Goal: Information Seeking & Learning: Understand process/instructions

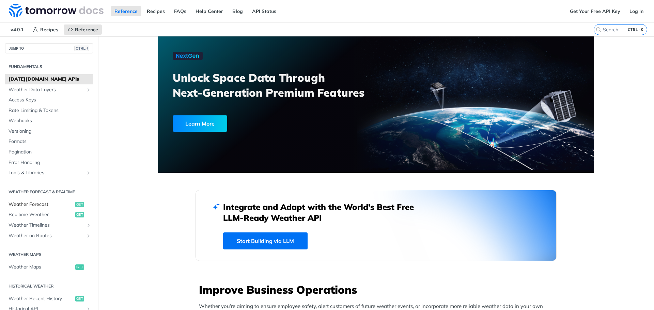
click at [38, 206] on span "Weather Forecast" at bounding box center [41, 204] width 65 height 7
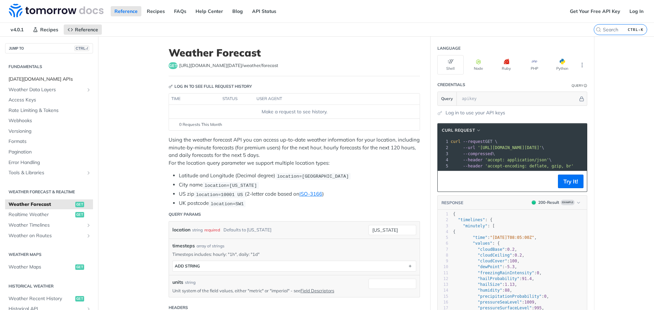
click at [35, 78] on span "[DATE][DOMAIN_NAME] APIs" at bounding box center [50, 79] width 83 height 7
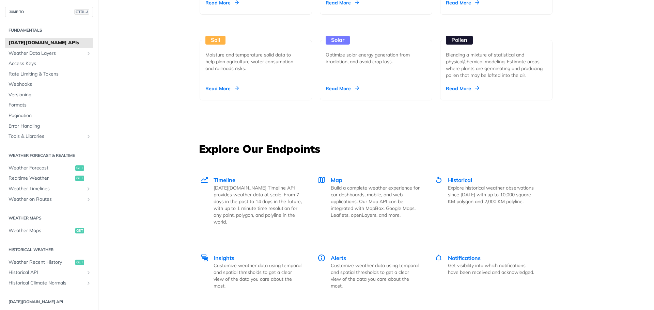
scroll to position [818, 0]
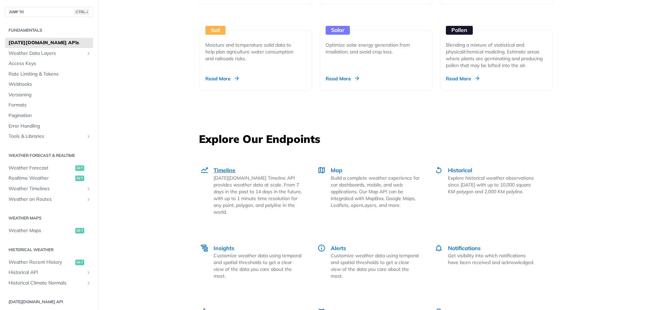
click at [226, 172] on span "Timeline" at bounding box center [225, 170] width 22 height 7
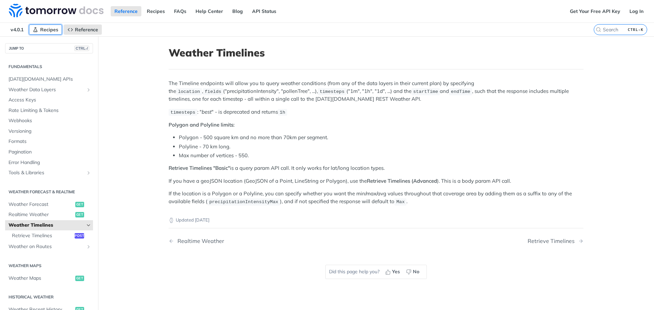
click at [40, 29] on link "Recipes" at bounding box center [45, 30] width 33 height 10
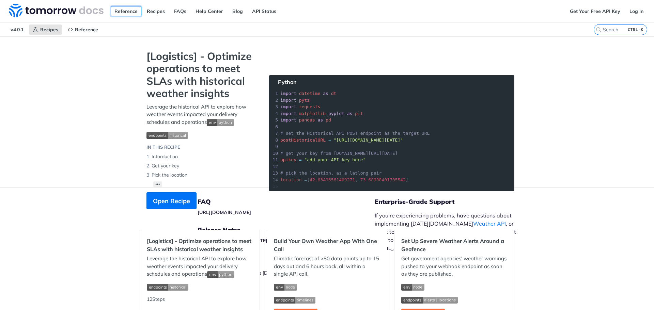
click at [128, 10] on link "Reference" at bounding box center [126, 11] width 31 height 10
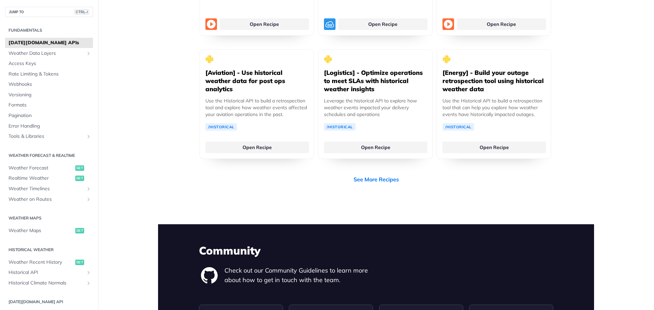
scroll to position [1376, 0]
click at [86, 189] on icon "Show subpages for Weather Timelines" at bounding box center [88, 188] width 5 height 5
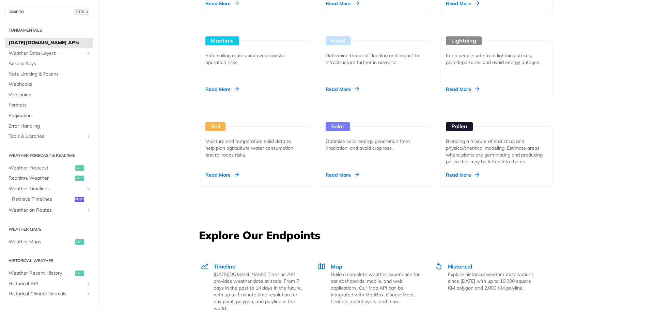
scroll to position [627, 0]
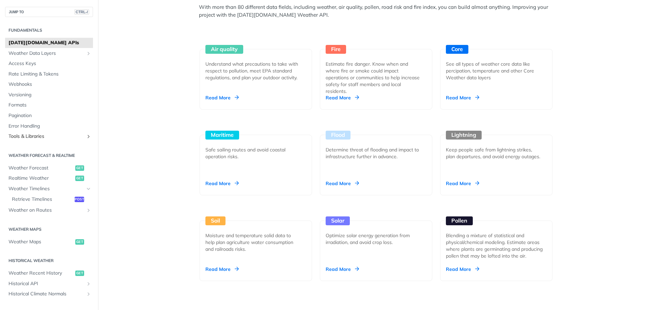
click at [35, 136] on span "Tools & Libraries" at bounding box center [47, 136] width 76 height 7
click at [47, 196] on span "Retrieve Timelines" at bounding box center [42, 199] width 61 height 7
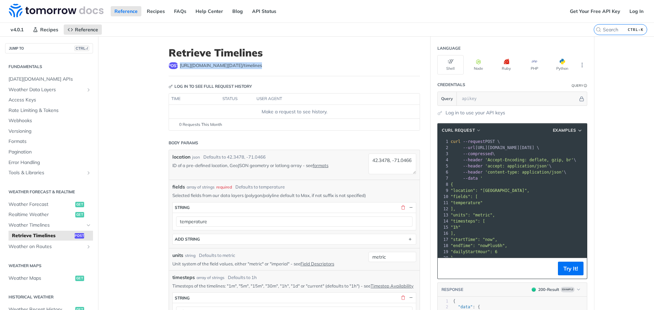
drag, startPoint x: 250, startPoint y: 65, endPoint x: 177, endPoint y: 72, distance: 73.2
click at [177, 72] on header "Retrieve Timelines post [URL][DOMAIN_NAME][DATE] /timelines" at bounding box center [294, 62] width 251 height 30
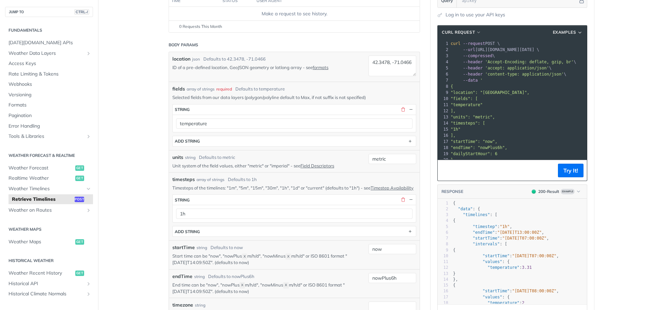
scroll to position [102, 0]
